Goal: Task Accomplishment & Management: Use online tool/utility

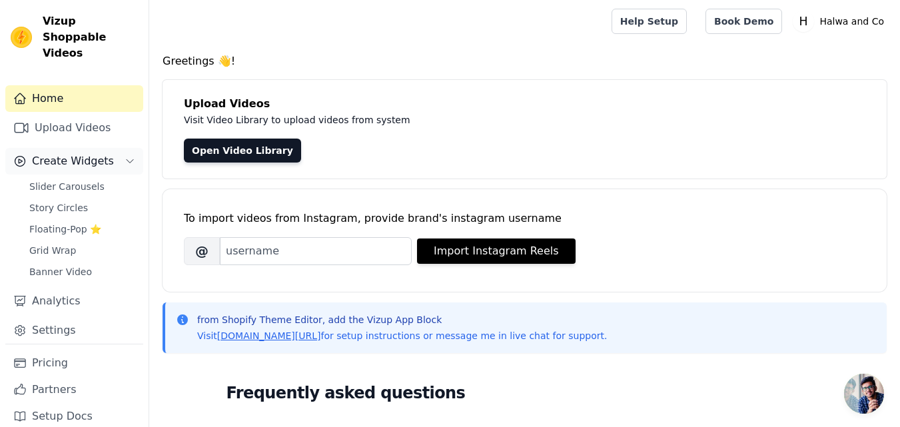
click at [83, 153] on span "Create Widgets" at bounding box center [73, 161] width 82 height 16
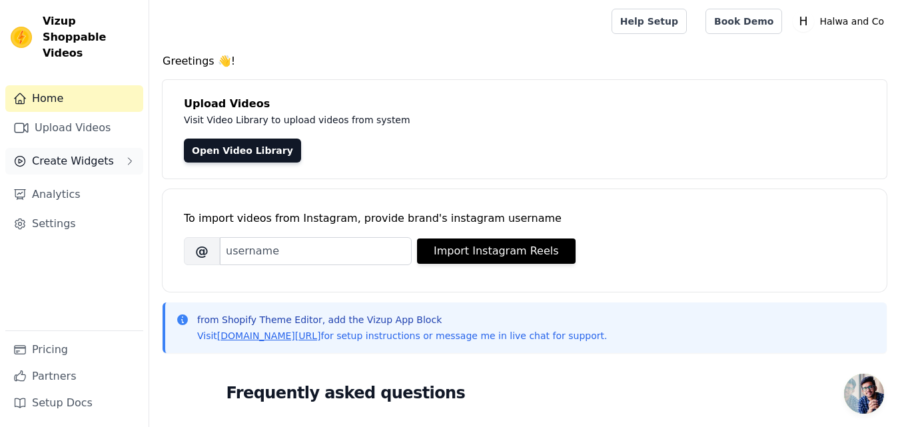
click at [105, 149] on button "Create Widgets" at bounding box center [74, 161] width 138 height 27
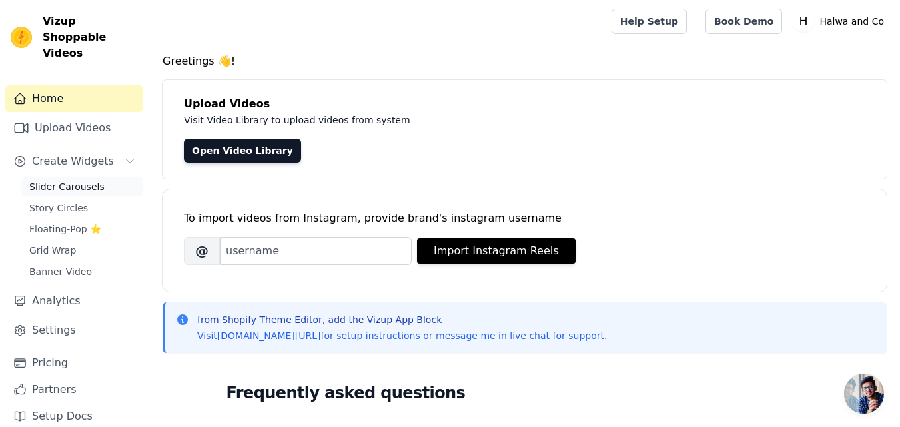
click at [98, 177] on link "Slider Carousels" at bounding box center [82, 186] width 122 height 19
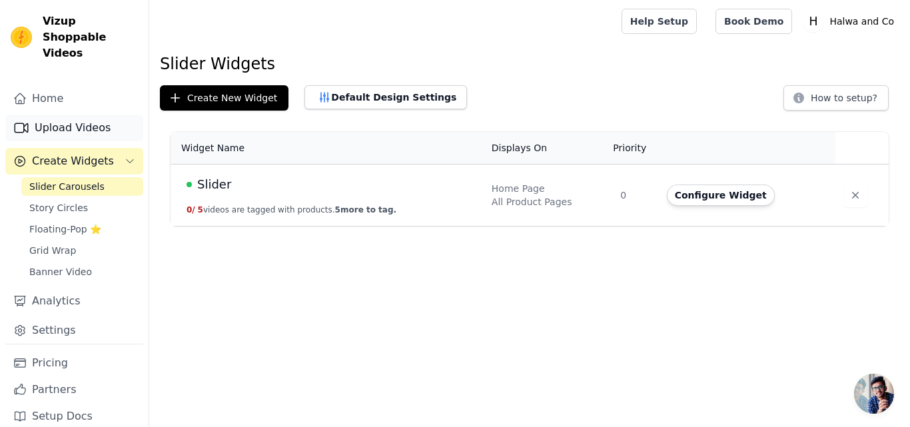
click at [99, 115] on link "Upload Videos" at bounding box center [74, 128] width 138 height 27
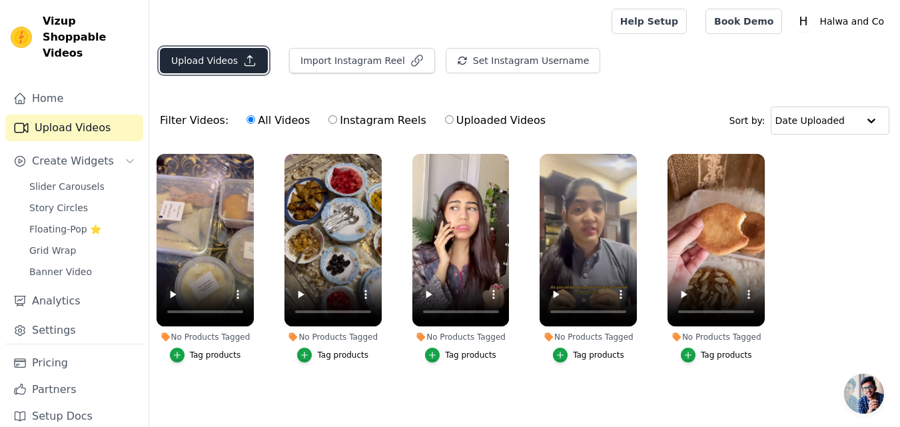
click at [206, 67] on button "Upload Videos" at bounding box center [214, 60] width 108 height 25
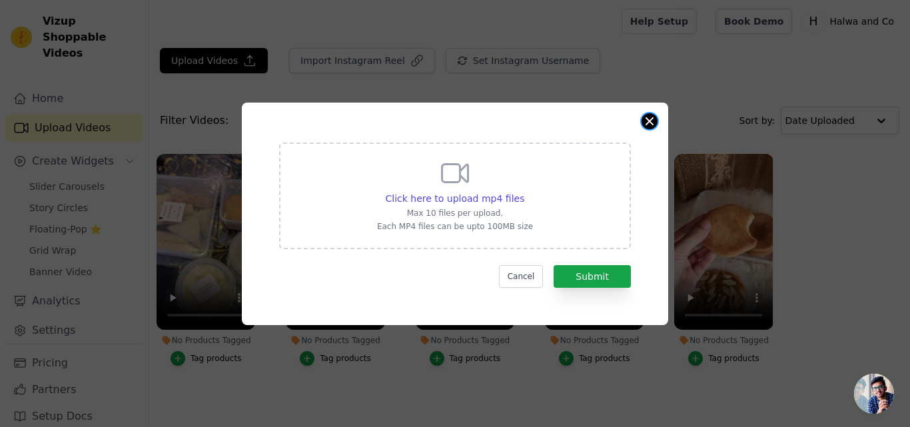
click at [653, 119] on button "Close modal" at bounding box center [650, 121] width 16 height 16
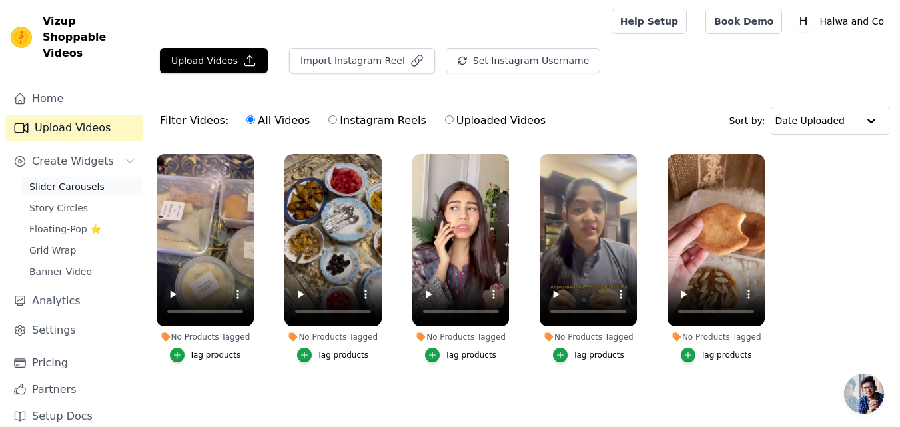
click at [78, 180] on span "Slider Carousels" at bounding box center [66, 186] width 75 height 13
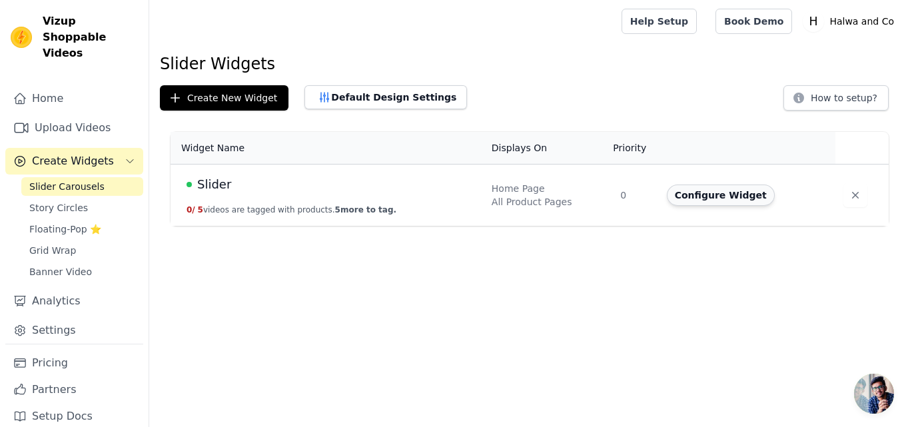
click at [692, 197] on button "Configure Widget" at bounding box center [721, 195] width 108 height 21
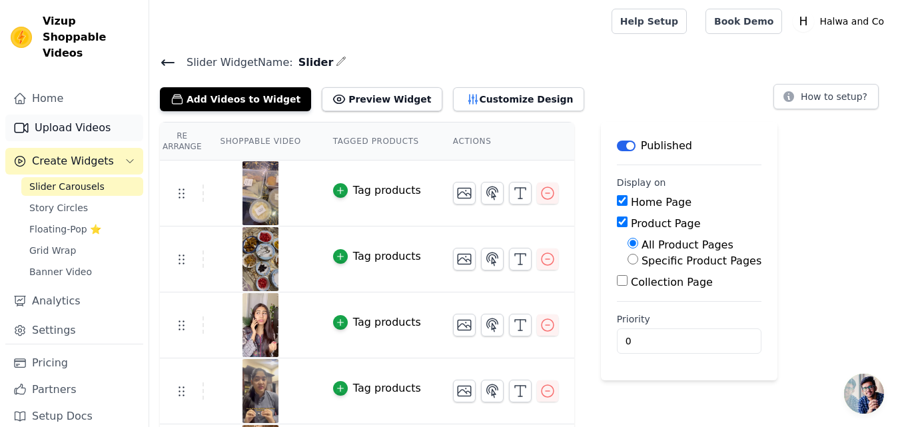
click at [73, 119] on link "Upload Videos" at bounding box center [74, 128] width 138 height 27
